Goal: Communication & Community: Answer question/provide support

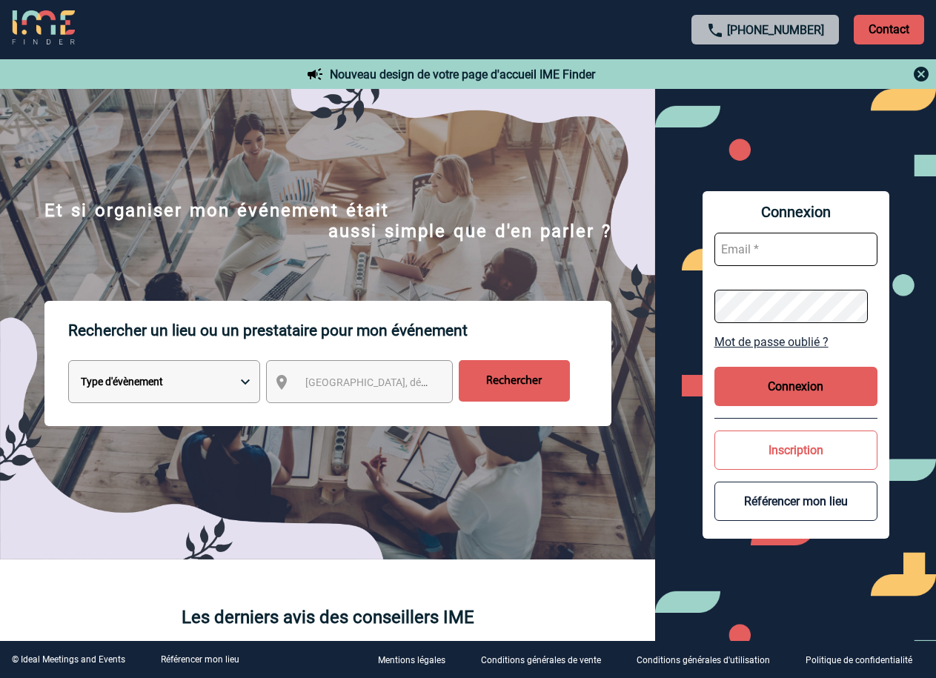
type input "ltrellu@ime-groupe.com"
click at [797, 379] on button "Connexion" at bounding box center [795, 386] width 163 height 39
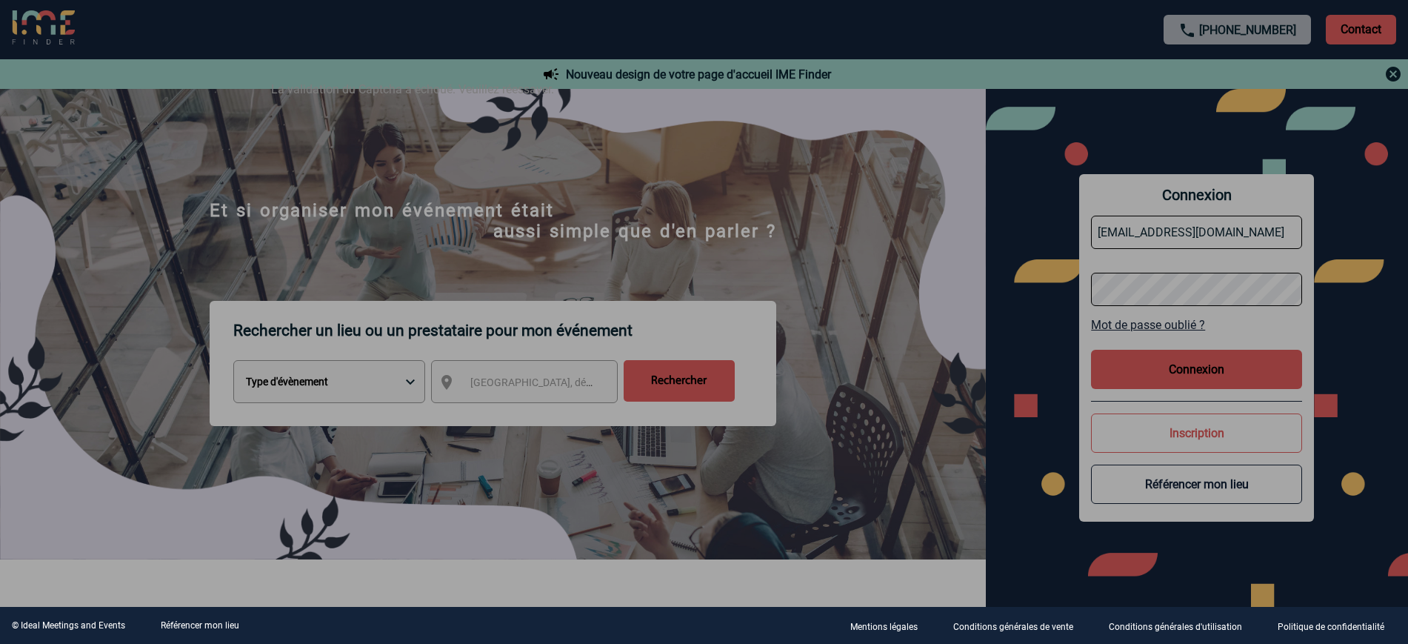
click at [935, 364] on div at bounding box center [704, 322] width 1408 height 644
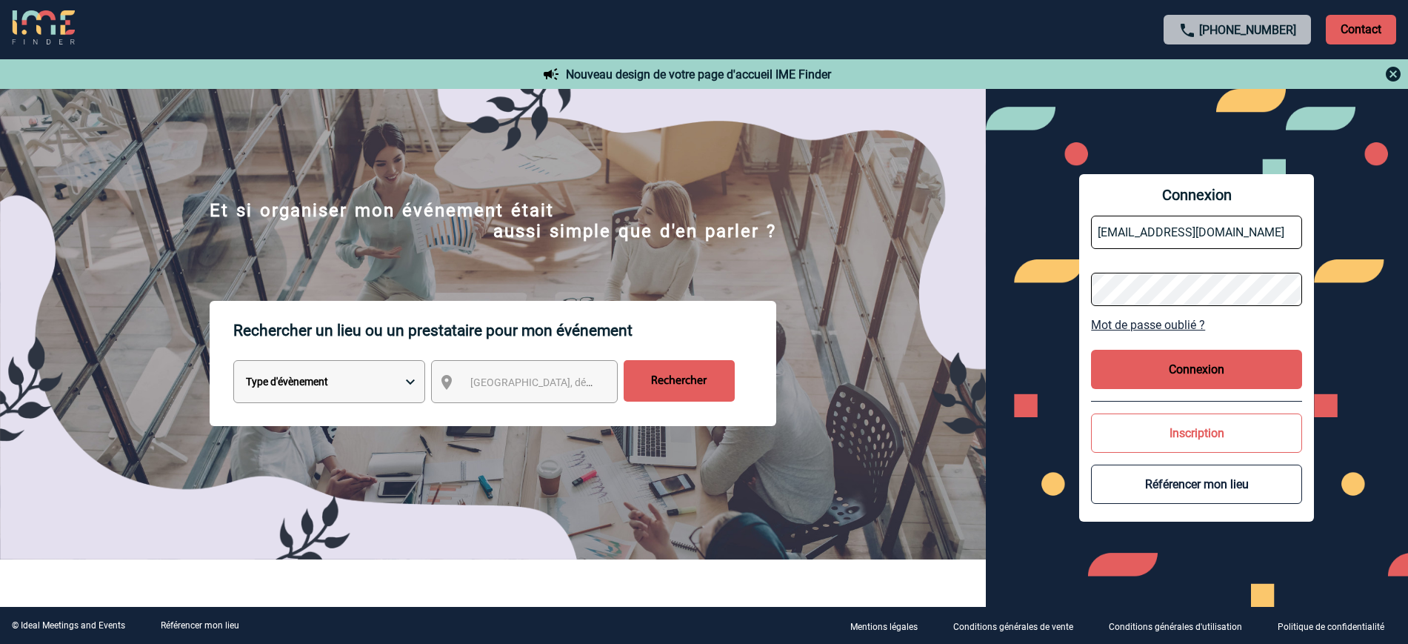
click at [935, 356] on button "Connexion" at bounding box center [1196, 369] width 211 height 39
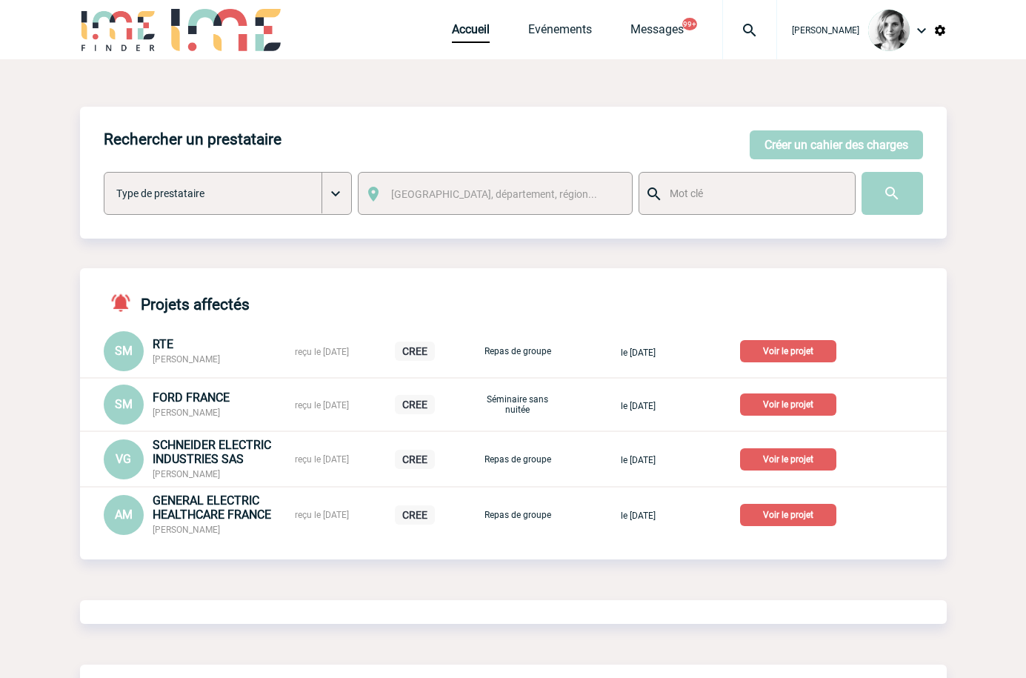
click at [770, 36] on img at bounding box center [749, 30] width 53 height 18
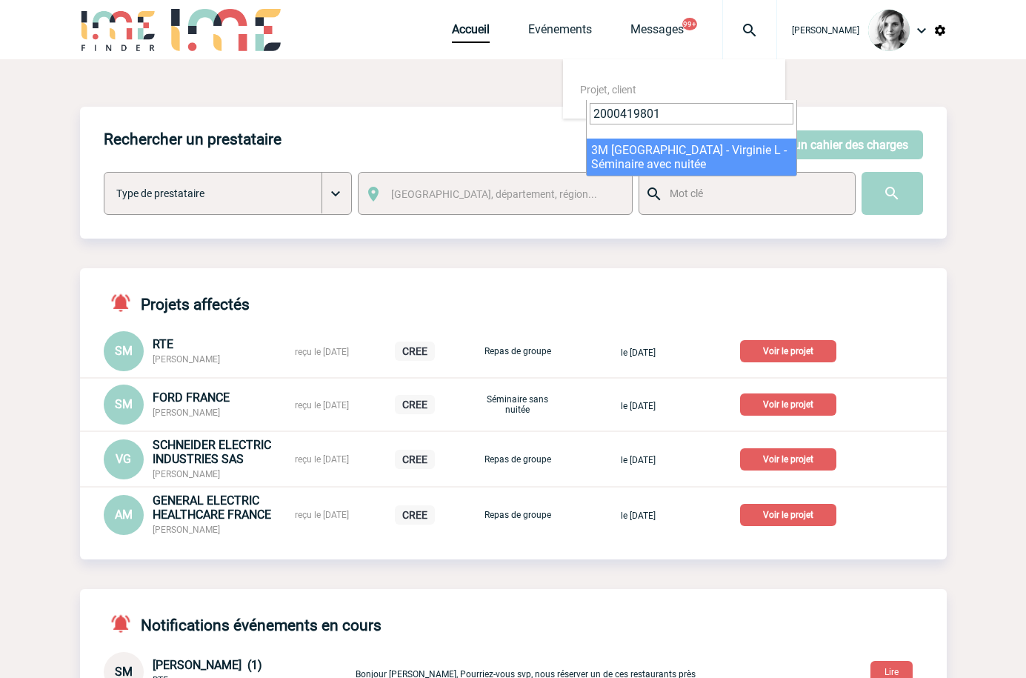
type input "2000419801"
select select "19302"
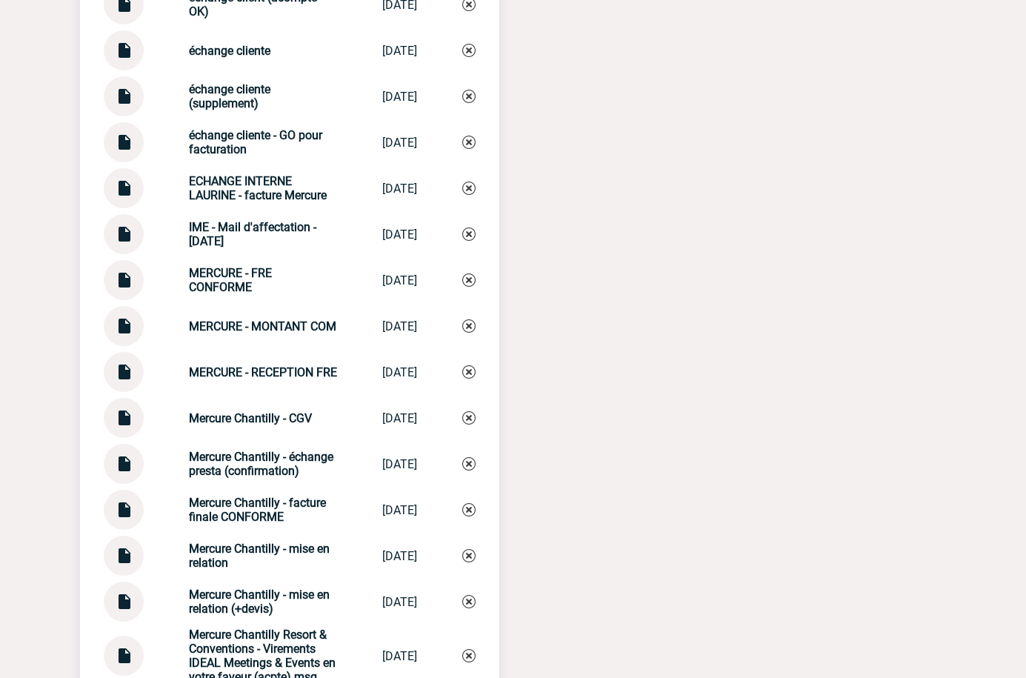
scroll to position [2315, 0]
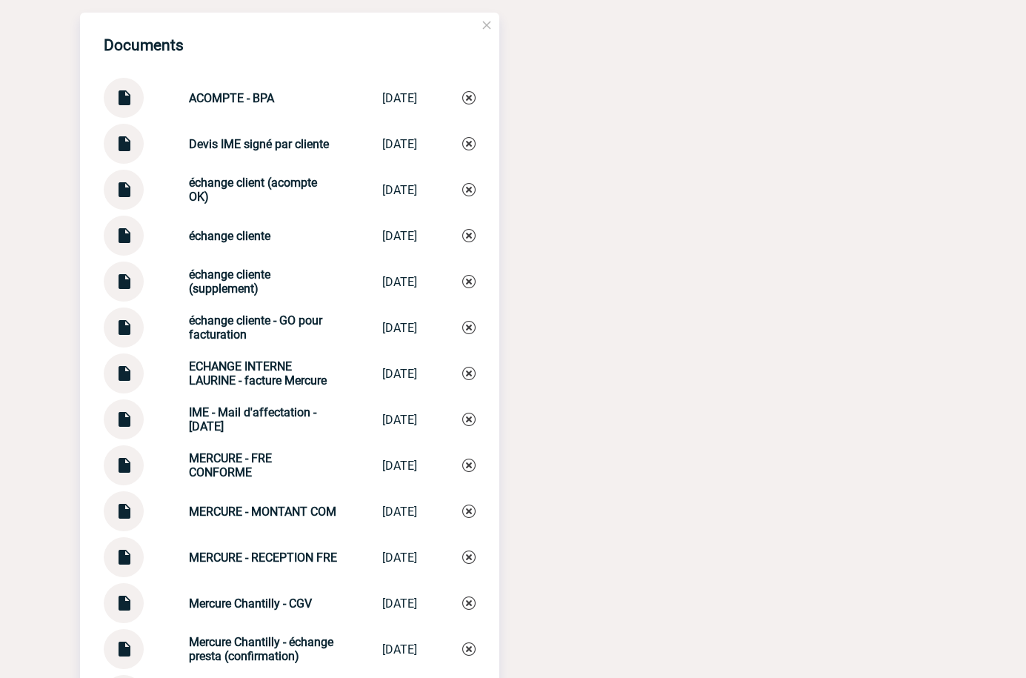
click at [122, 241] on img at bounding box center [123, 230] width 19 height 29
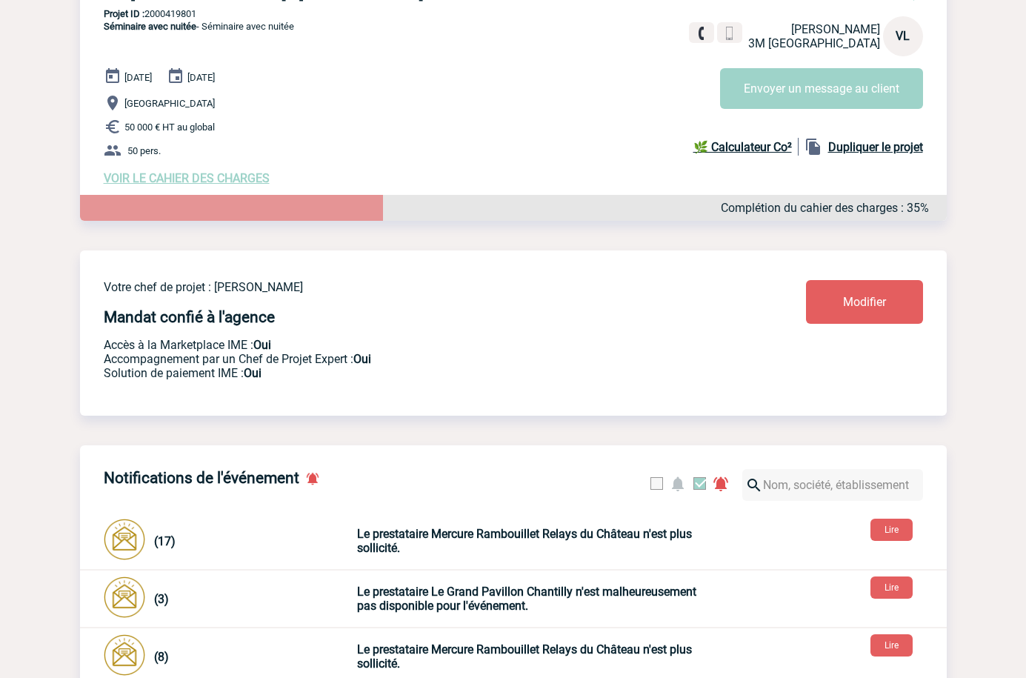
scroll to position [0, 0]
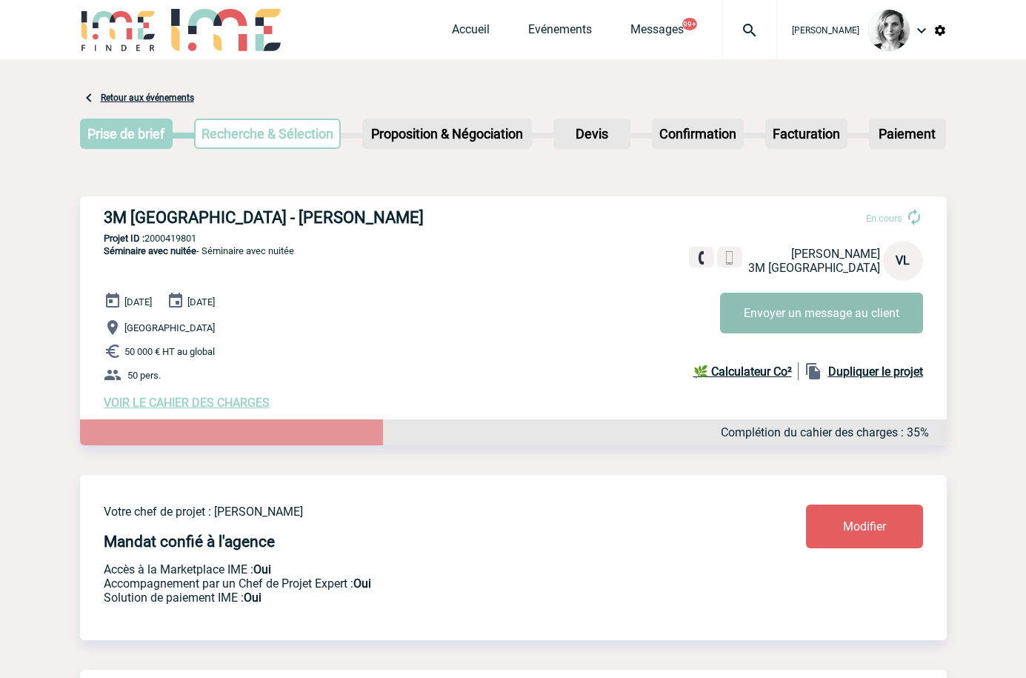
click at [816, 299] on button "Envoyer un message au client" at bounding box center [821, 313] width 203 height 41
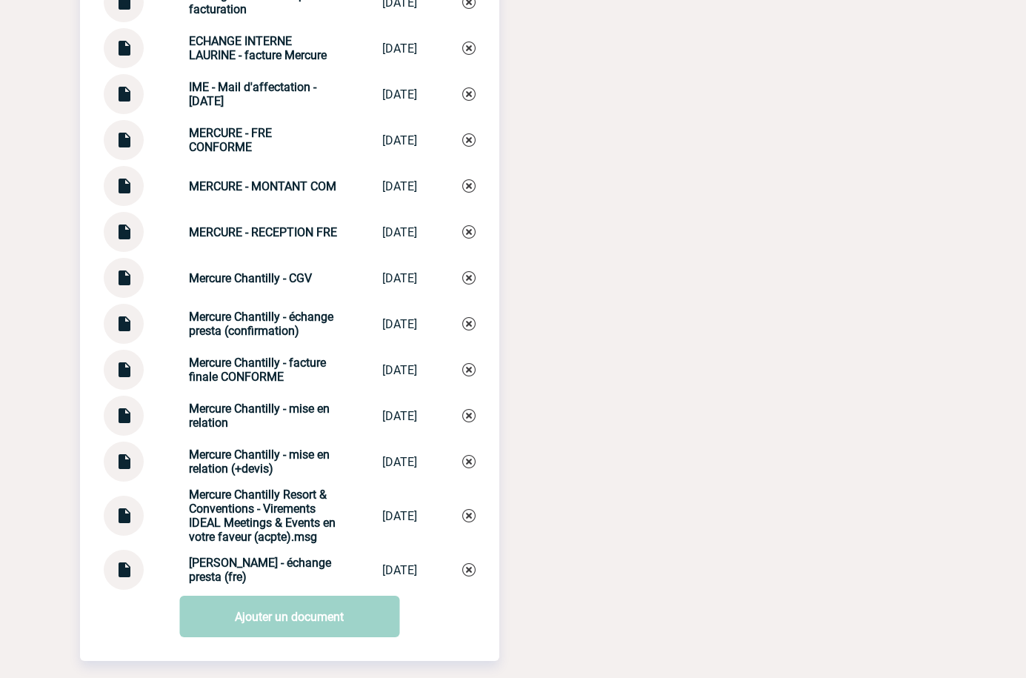
scroll to position [2488, 0]
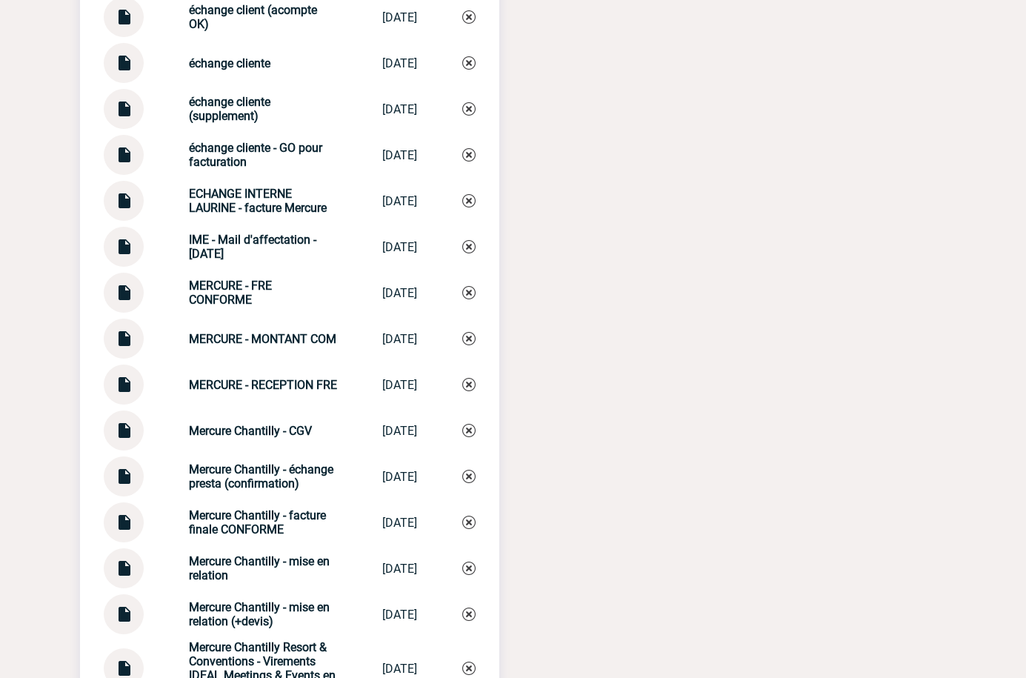
click at [107, 129] on div "échange cliente (supplement) échange client... 19/12/2024" at bounding box center [290, 109] width 372 height 40
click at [121, 113] on img at bounding box center [123, 103] width 19 height 29
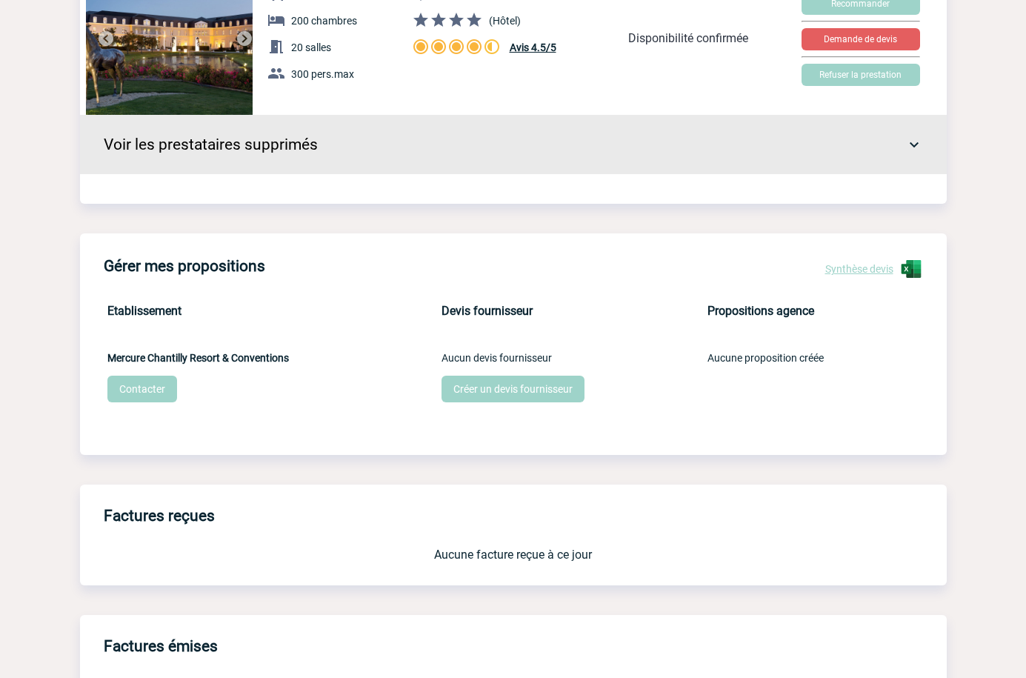
scroll to position [1376, 0]
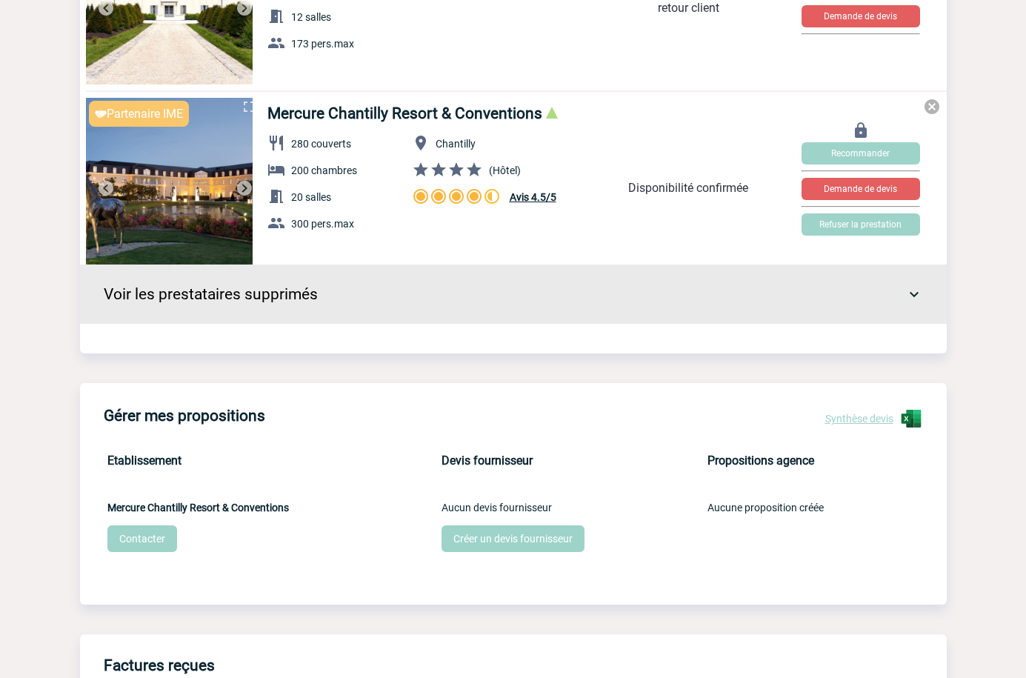
click at [144, 540] on link "Contacter" at bounding box center [142, 538] width 70 height 27
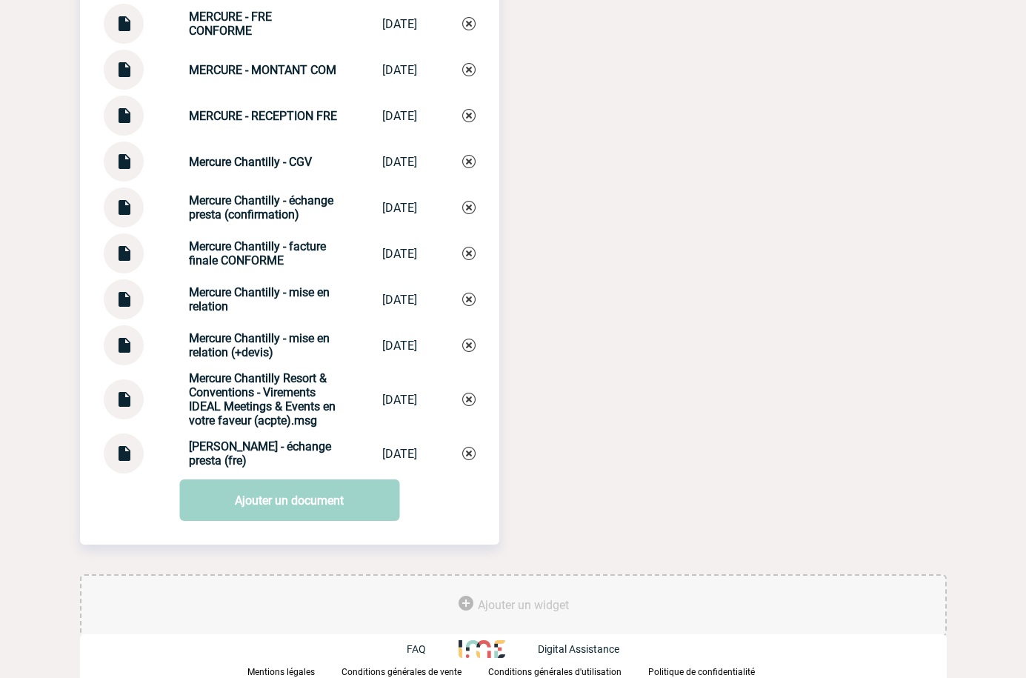
scroll to position [2673, 0]
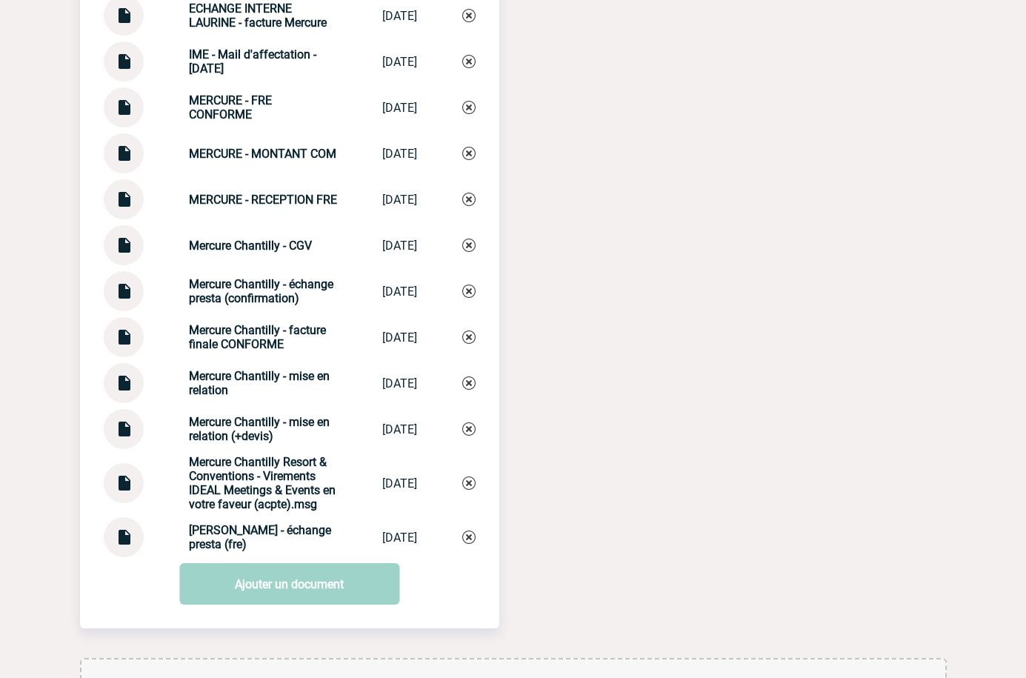
click at [128, 208] on img at bounding box center [123, 193] width 19 height 29
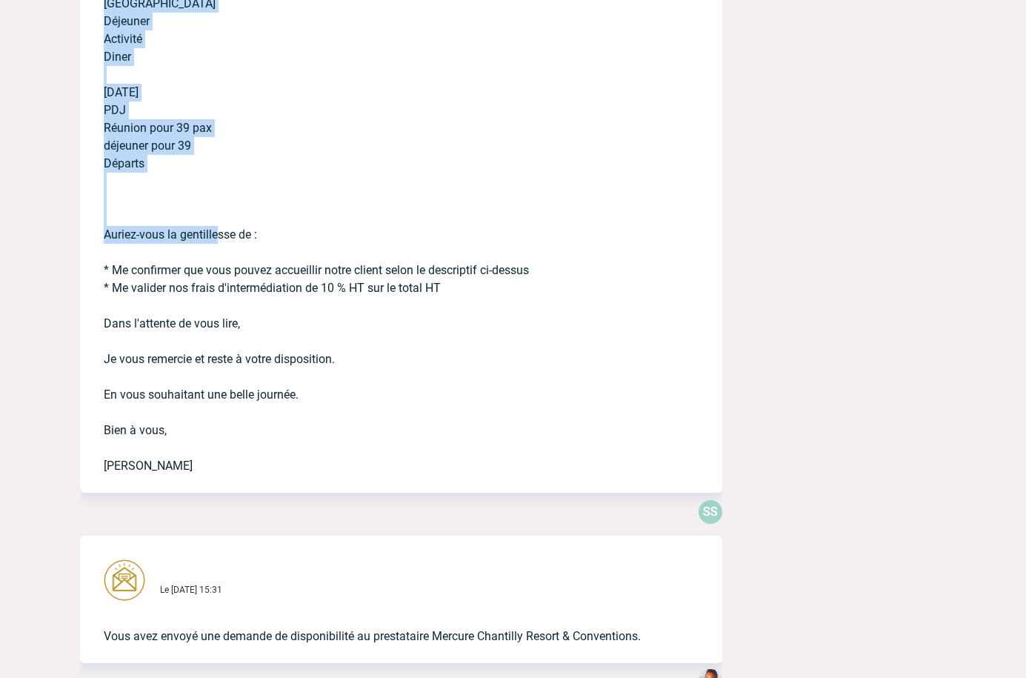
scroll to position [4536, 0]
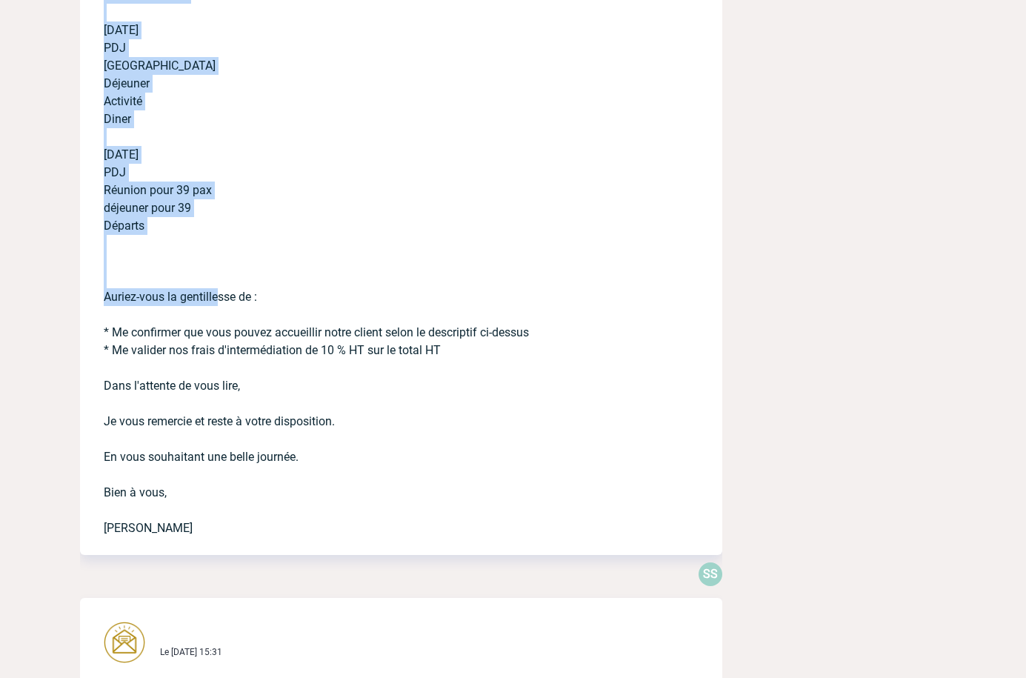
drag, startPoint x: 113, startPoint y: 239, endPoint x: 219, endPoint y: 250, distance: 106.5
click at [219, 250] on p "Bonjour, Je suis ravie d'avoir sélectionné votre établissement. SVP veuillez tr…" at bounding box center [380, 45] width 553 height 984
copy p "• Date : 7 et [DATE] et [DATE] • Nombre de personnes : 61 personnes • Type d'év…"
